Goal: Information Seeking & Learning: Understand process/instructions

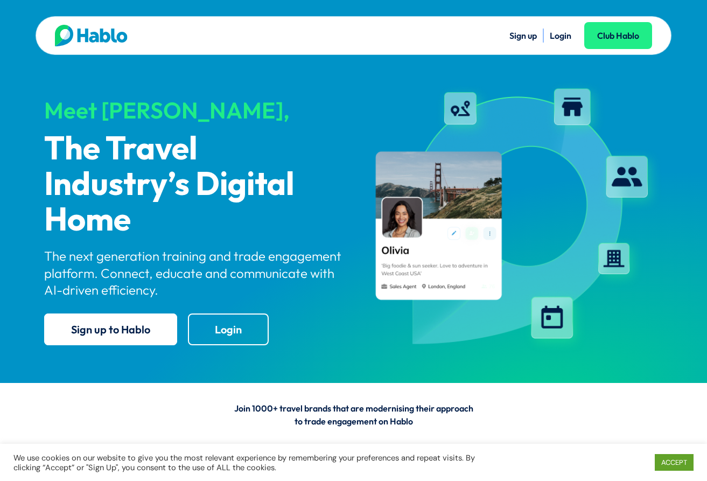
click at [562, 36] on link "Login" at bounding box center [561, 35] width 22 height 11
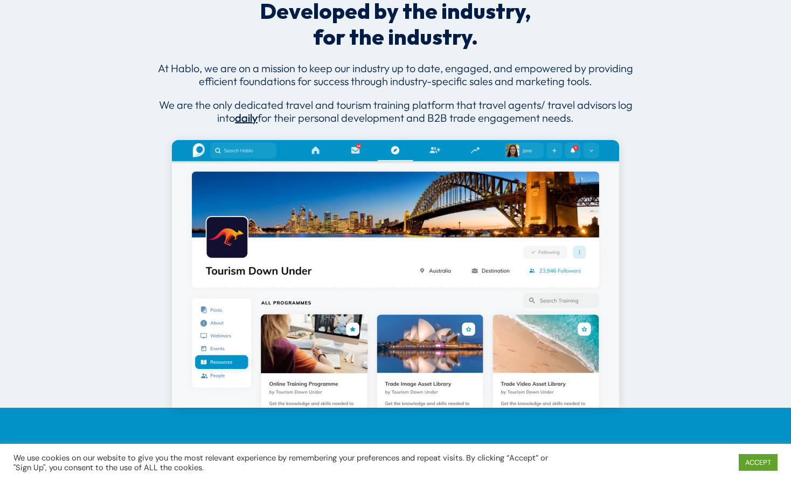
scroll to position [593, 0]
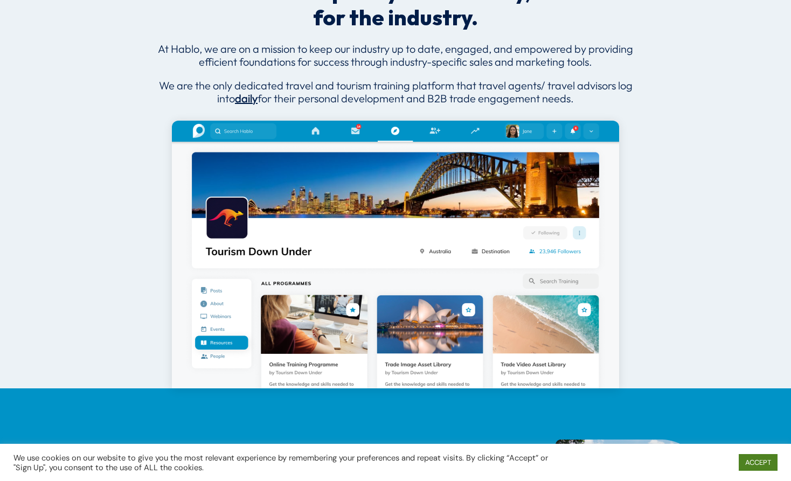
click at [707, 457] on link "ACCEPT" at bounding box center [758, 462] width 39 height 17
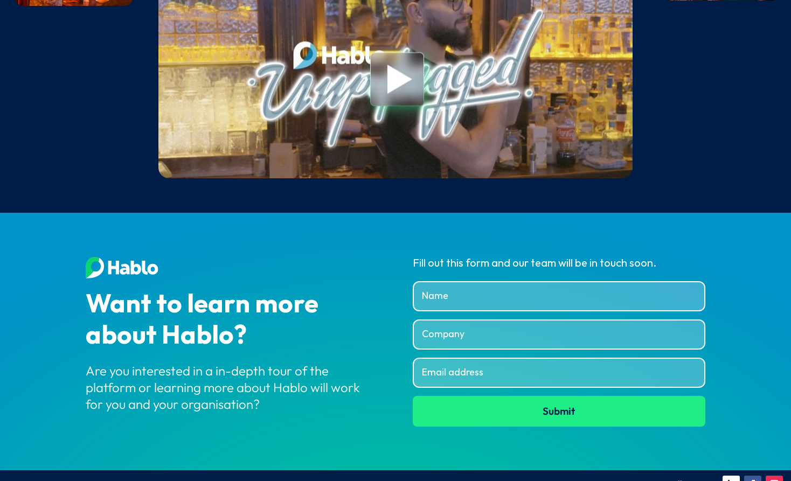
scroll to position [4090, 0]
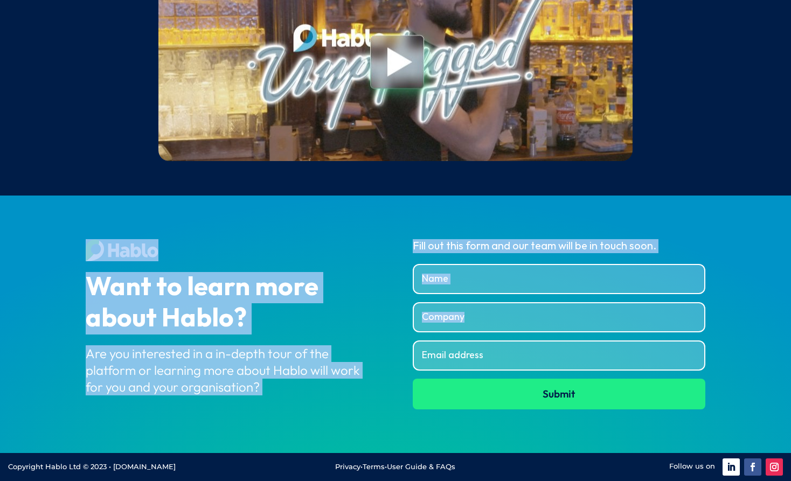
drag, startPoint x: 769, startPoint y: 429, endPoint x: 47, endPoint y: 224, distance: 750.4
click at [47, 224] on div "Want to learn more about Hablo? Are you interested in a in-depth tour of the pl…" at bounding box center [395, 324] width 791 height 257
drag, startPoint x: 47, startPoint y: 224, endPoint x: 37, endPoint y: 221, distance: 10.6
click at [37, 221] on div "Want to learn more about Hablo? Are you interested in a in-depth tour of the pl…" at bounding box center [395, 324] width 791 height 257
drag, startPoint x: 22, startPoint y: 204, endPoint x: 743, endPoint y: 331, distance: 732.3
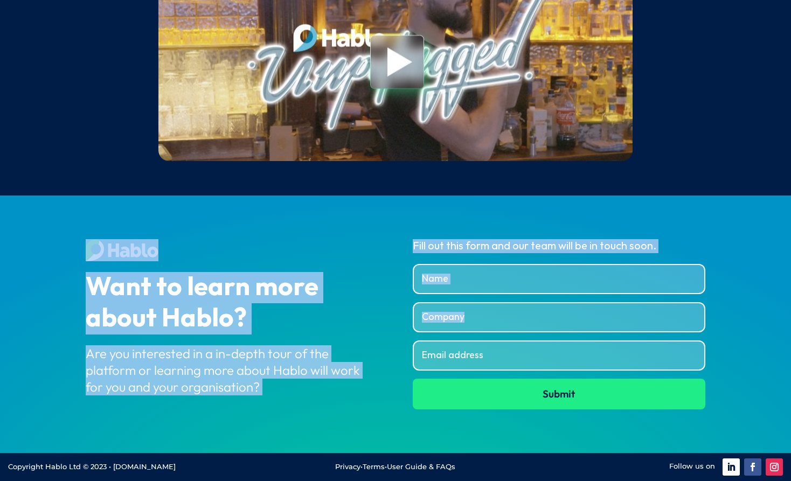
click at [707, 331] on div "Want to learn more about Hablo? Are you interested in a in-depth tour of the pl…" at bounding box center [395, 324] width 791 height 257
drag, startPoint x: 743, startPoint y: 331, endPoint x: 666, endPoint y: 220, distance: 134.8
click at [666, 220] on div "Want to learn more about Hablo? Are you interested in a in-depth tour of the pl…" at bounding box center [395, 324] width 791 height 257
click at [528, 249] on div "Fill out this form and our team will be in touch soon." at bounding box center [559, 246] width 293 height 14
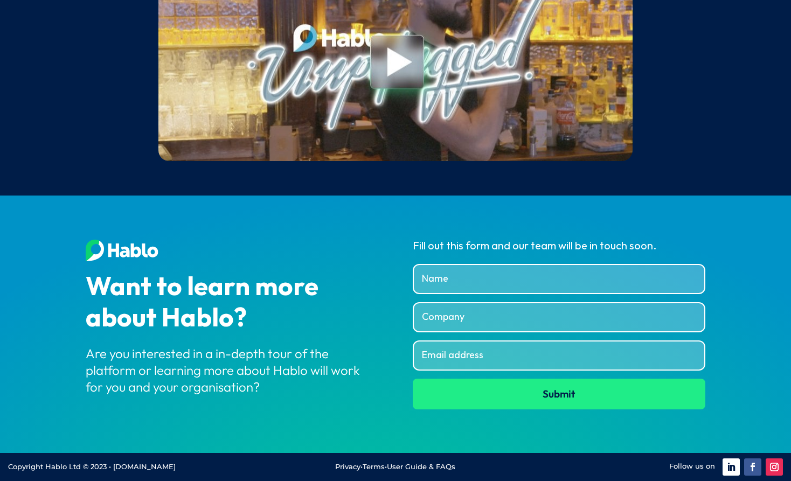
click at [424, 465] on link "User Guide & FAQs" at bounding box center [421, 466] width 68 height 9
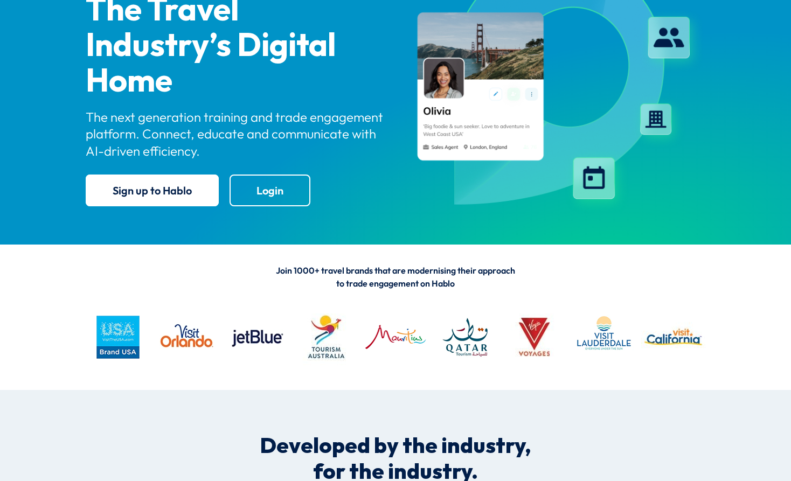
scroll to position [0, 0]
